Goal: Information Seeking & Learning: Find contact information

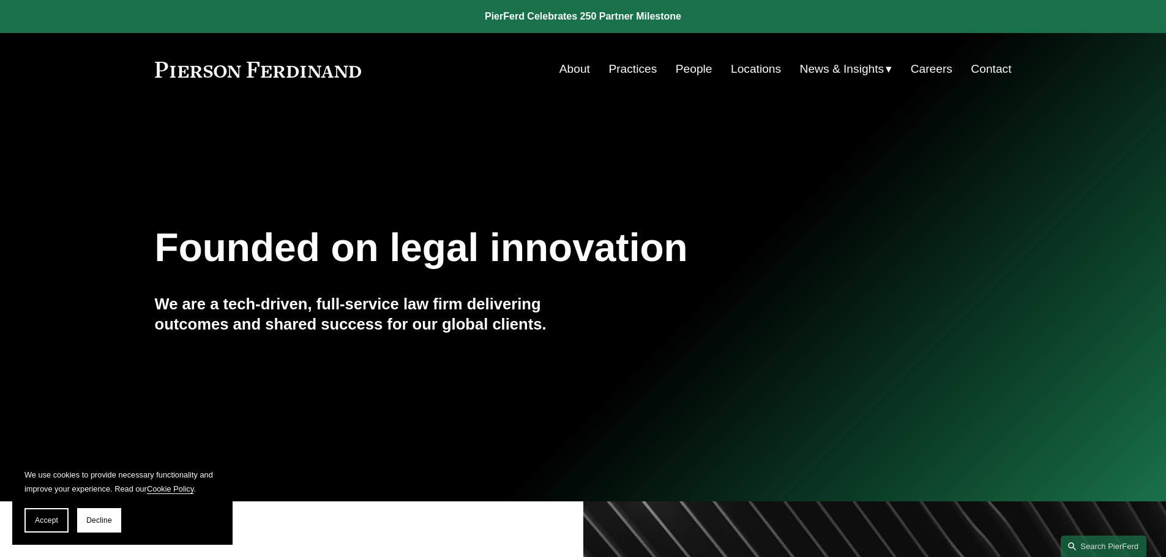
click at [757, 70] on link "Locations" at bounding box center [756, 69] width 50 height 23
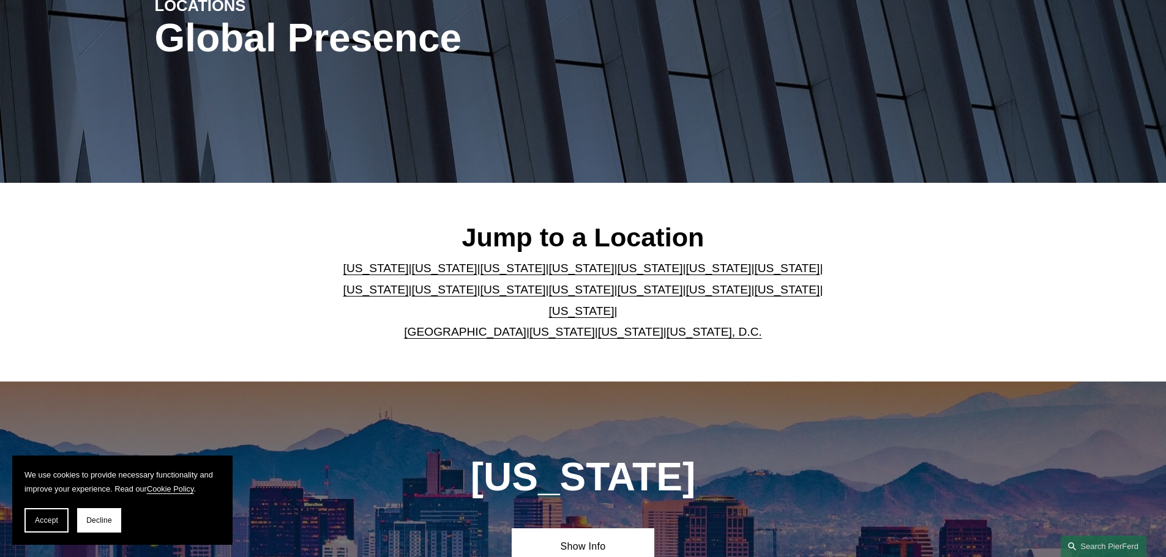
click at [617, 271] on link "[US_STATE]" at bounding box center [649, 268] width 65 height 13
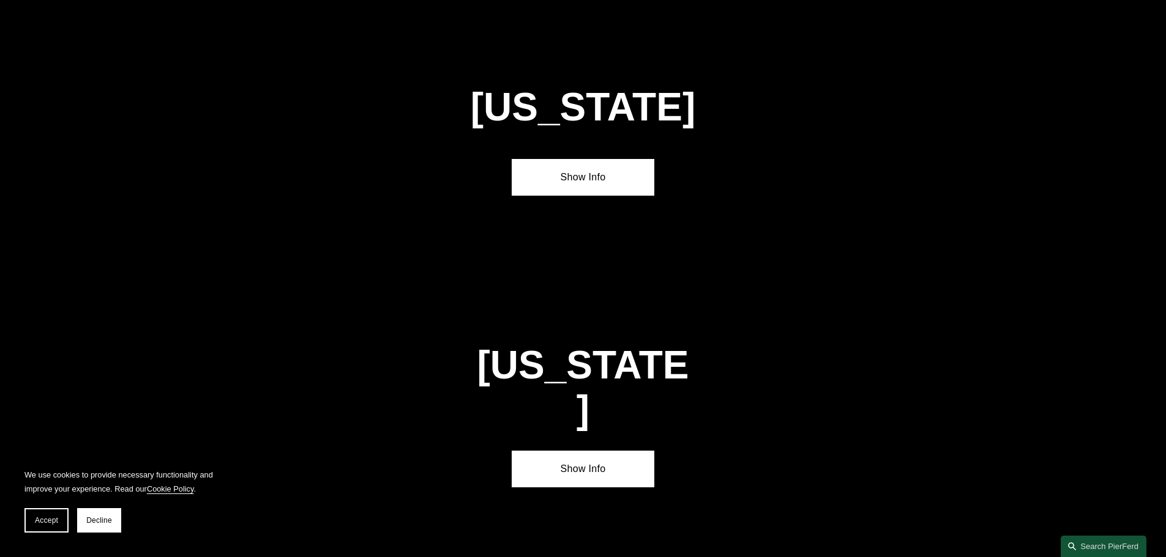
scroll to position [1586, 0]
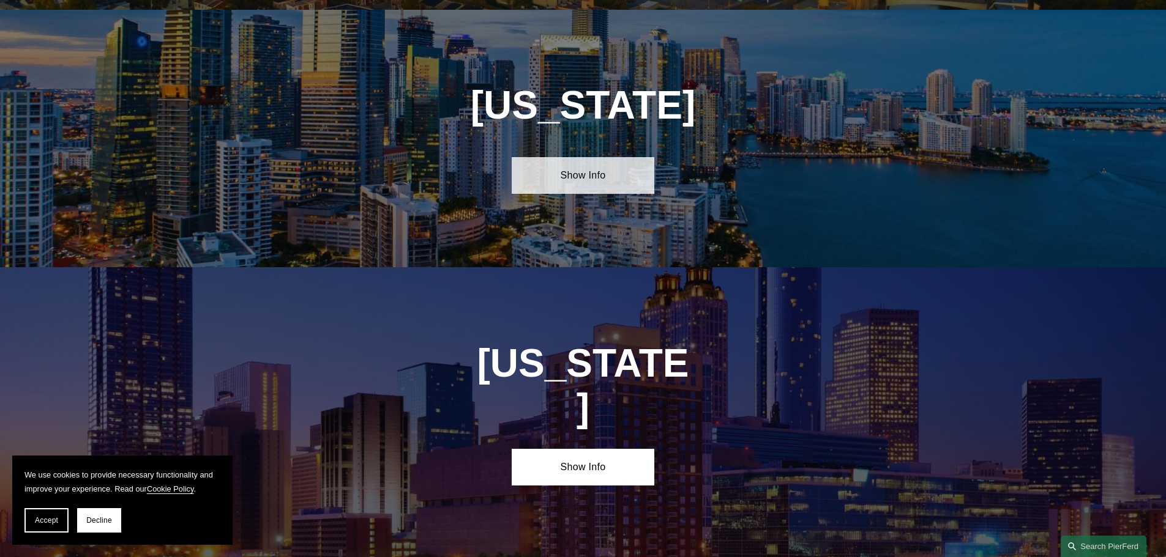
click at [600, 157] on link "Show Info" at bounding box center [582, 175] width 143 height 37
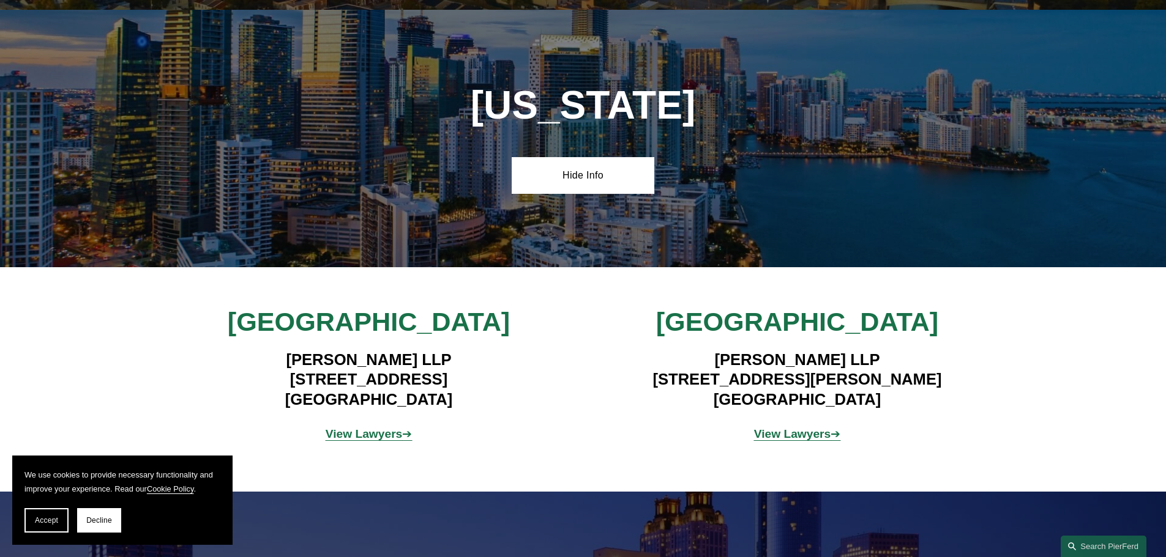
click at [786, 428] on strong "View Lawyers" at bounding box center [792, 434] width 77 height 13
click at [783, 428] on strong "View Lawyers" at bounding box center [792, 434] width 77 height 13
click at [351, 428] on strong "View Lawyers" at bounding box center [363, 434] width 77 height 13
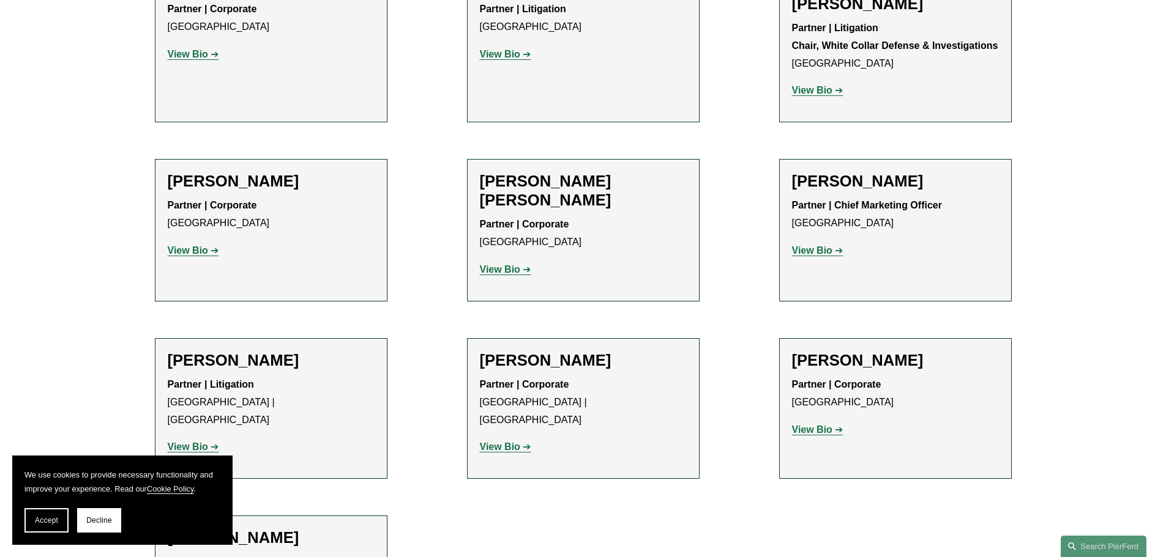
scroll to position [612, 0]
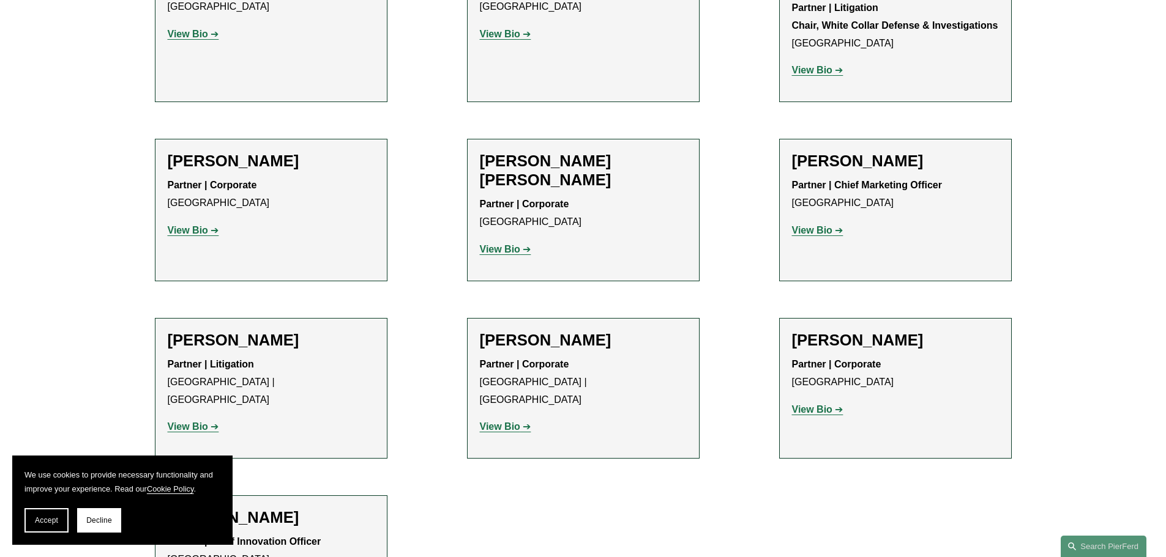
click at [186, 422] on strong "View Bio" at bounding box center [188, 427] width 40 height 10
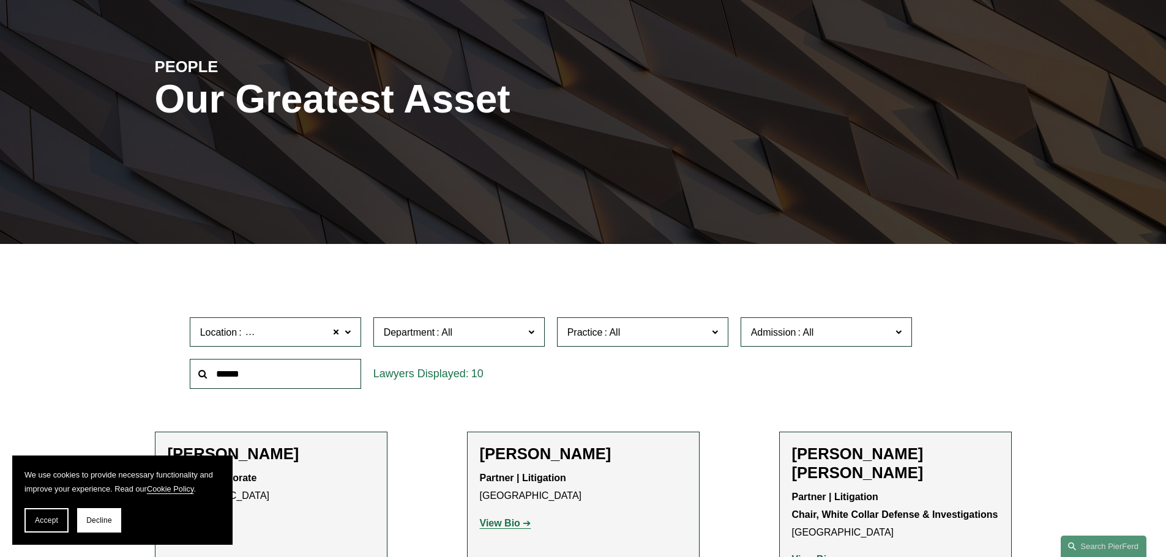
scroll to position [245, 0]
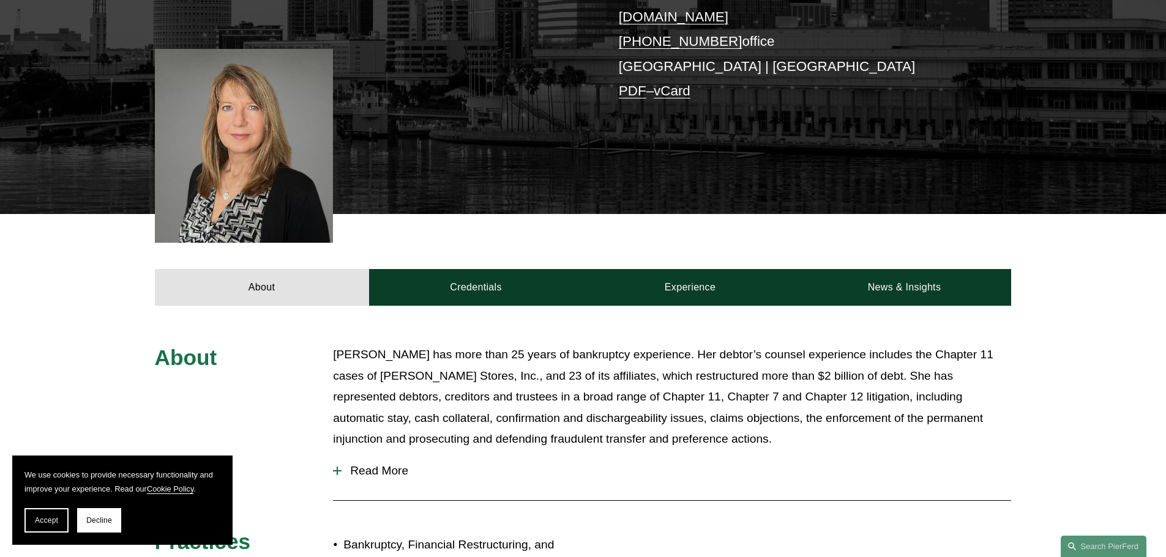
scroll to position [367, 0]
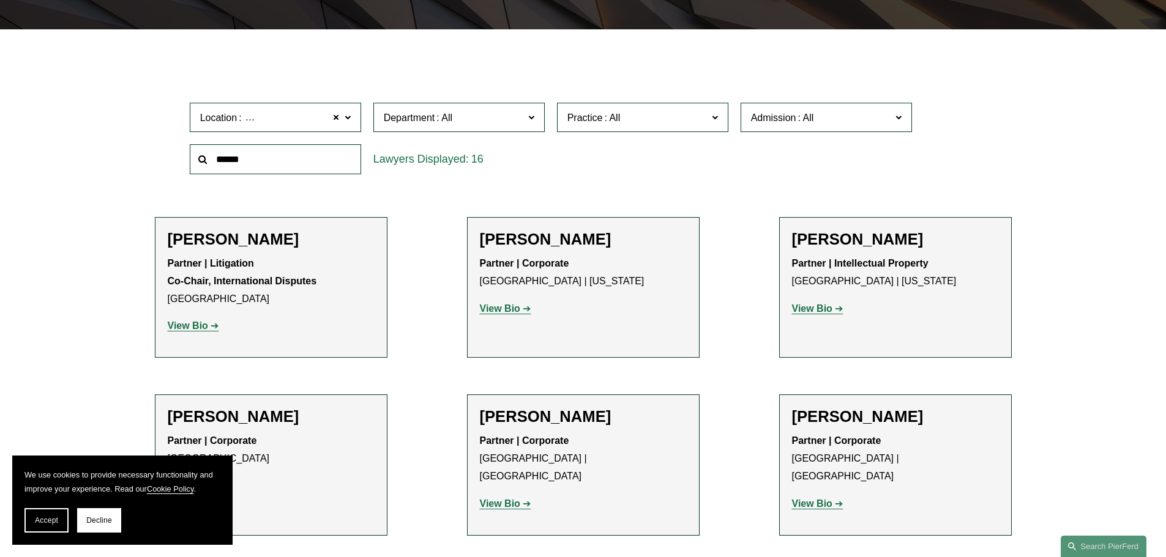
scroll to position [367, 0]
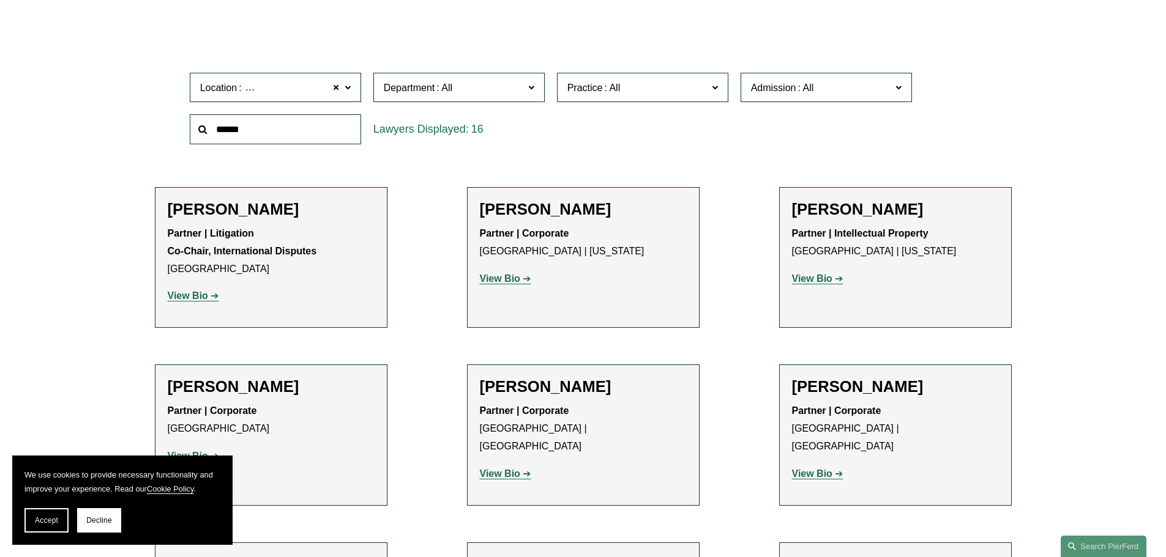
click at [184, 299] on strong "View Bio" at bounding box center [188, 296] width 40 height 10
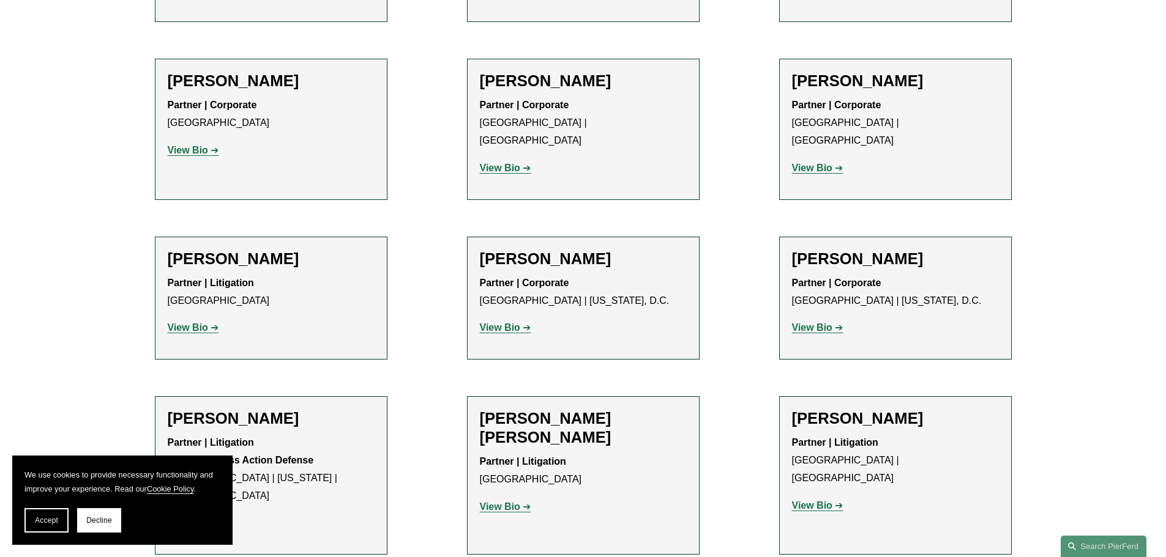
scroll to position [734, 0]
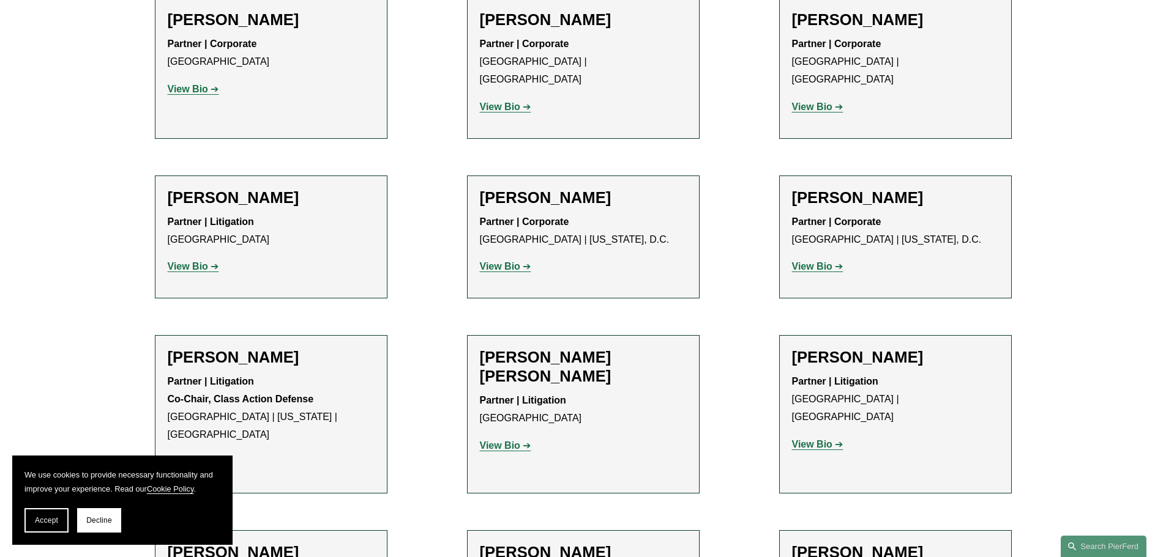
click at [191, 261] on strong "View Bio" at bounding box center [188, 266] width 40 height 10
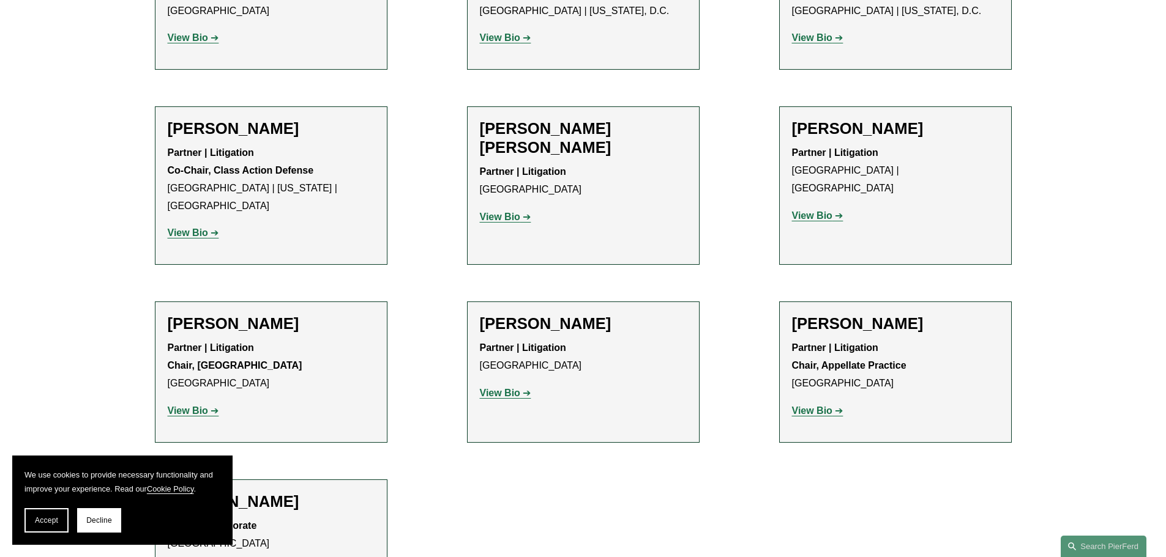
scroll to position [1040, 0]
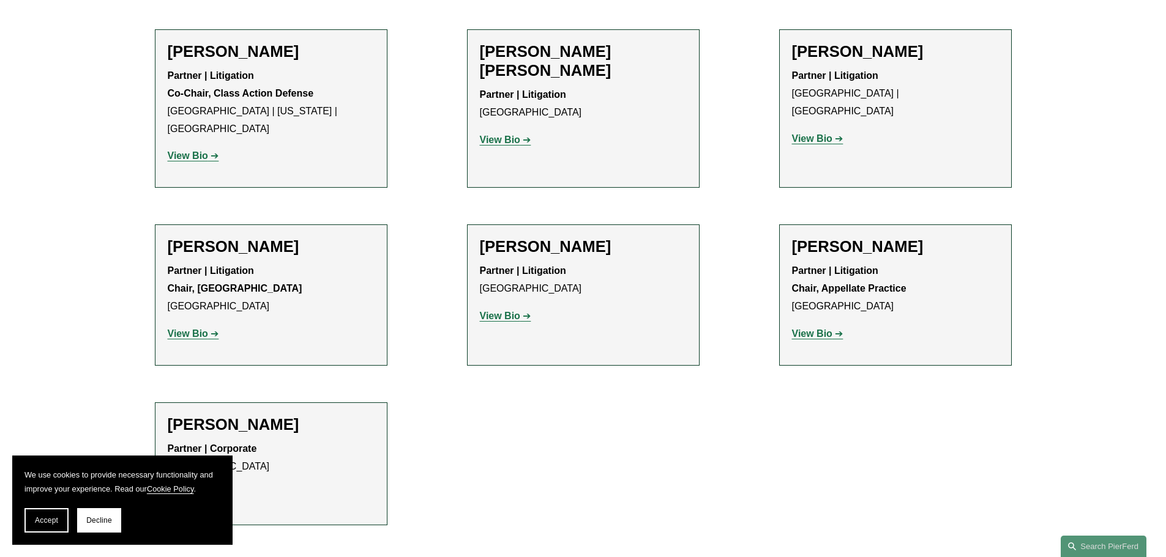
click at [500, 311] on strong "View Bio" at bounding box center [500, 316] width 40 height 10
click at [195, 329] on strong "View Bio" at bounding box center [188, 334] width 40 height 10
click at [196, 151] on strong "View Bio" at bounding box center [188, 156] width 40 height 10
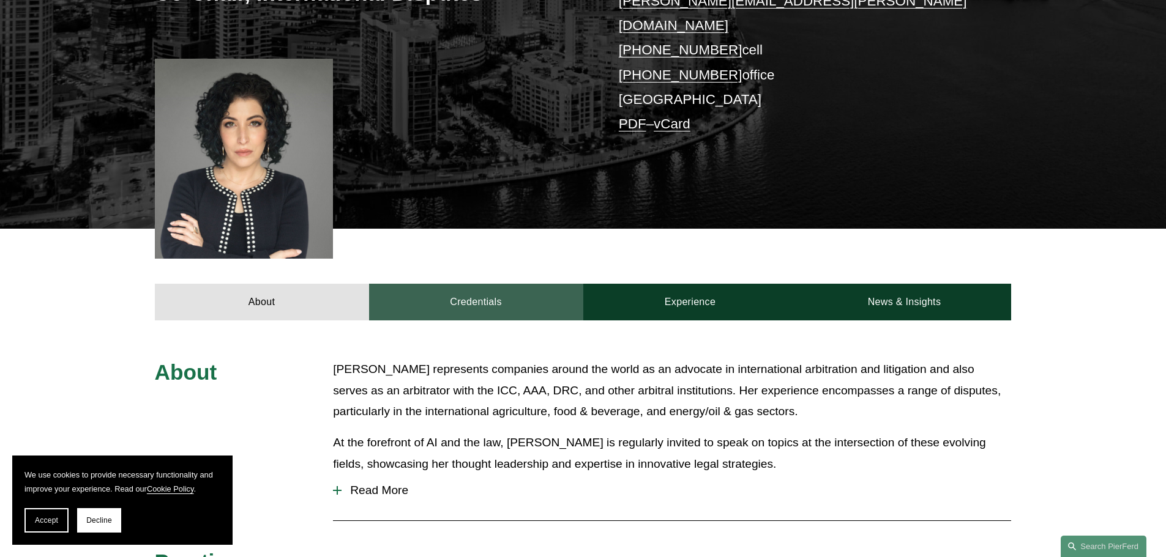
scroll to position [367, 0]
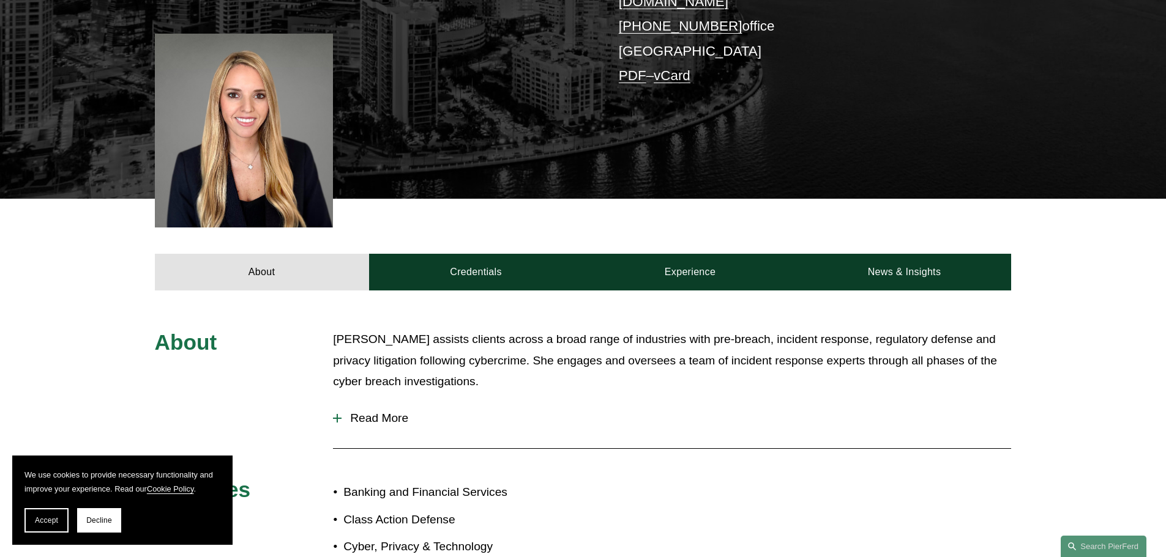
scroll to position [306, 0]
